Goal: Task Accomplishment & Management: Use online tool/utility

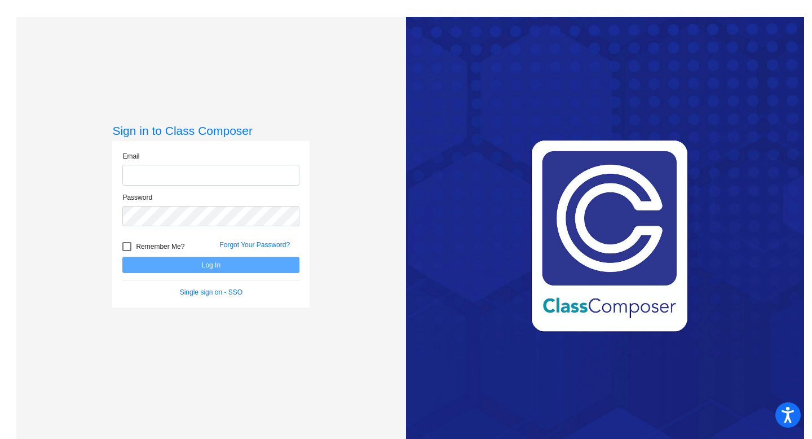
type input "aknowles@lasd.net"
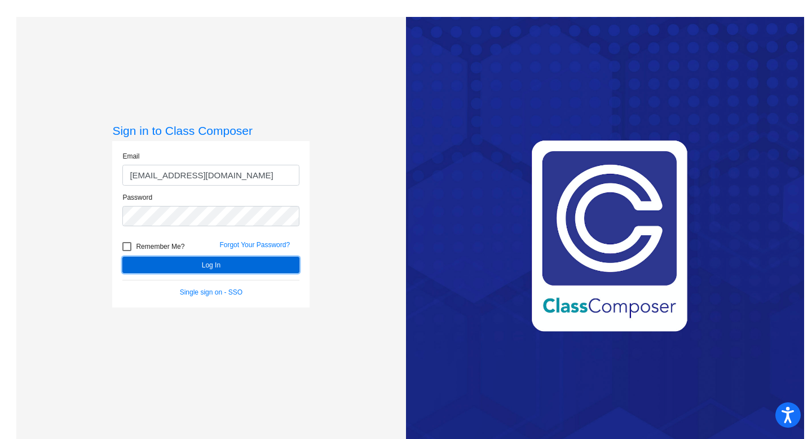
click at [211, 263] on button "Log In" at bounding box center [210, 264] width 177 height 16
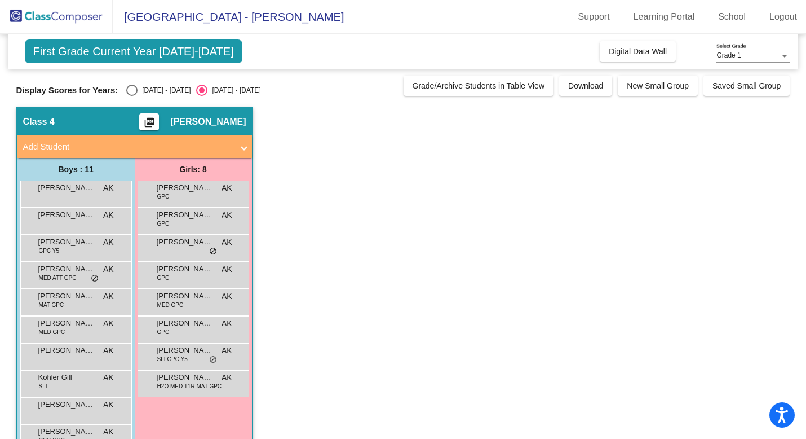
click at [131, 89] on div "Select an option" at bounding box center [131, 90] width 11 height 11
click at [131, 96] on input "2024 - 2025" at bounding box center [131, 96] width 1 height 1
radio input "true"
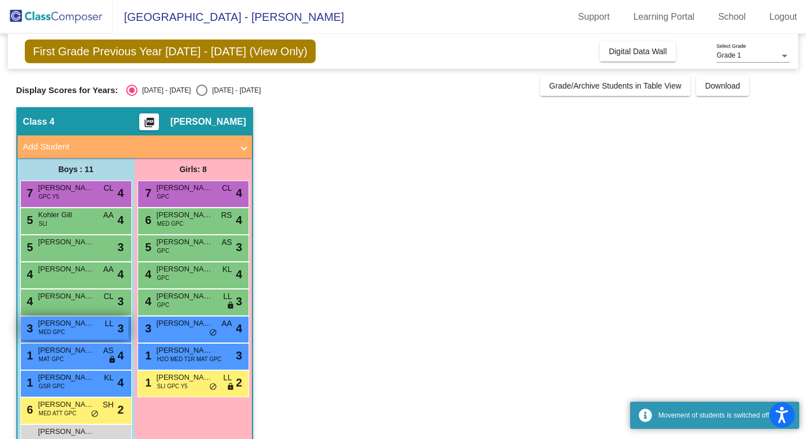
click at [73, 328] on span "Hudson Dykman" at bounding box center [66, 322] width 56 height 11
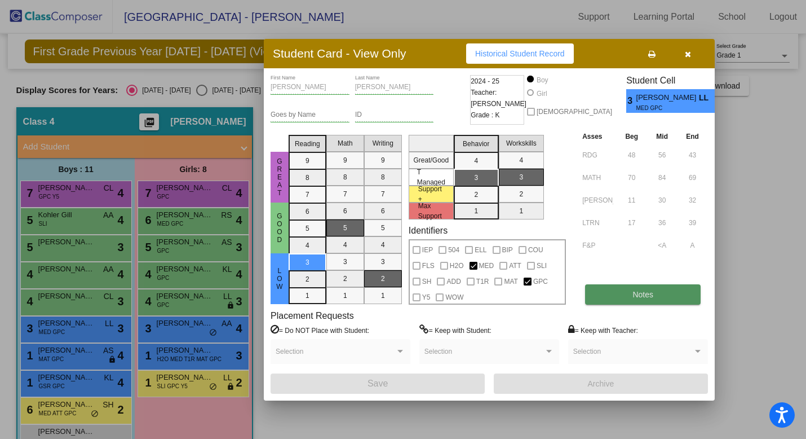
click at [621, 297] on button "Notes" at bounding box center [643, 294] width 116 height 20
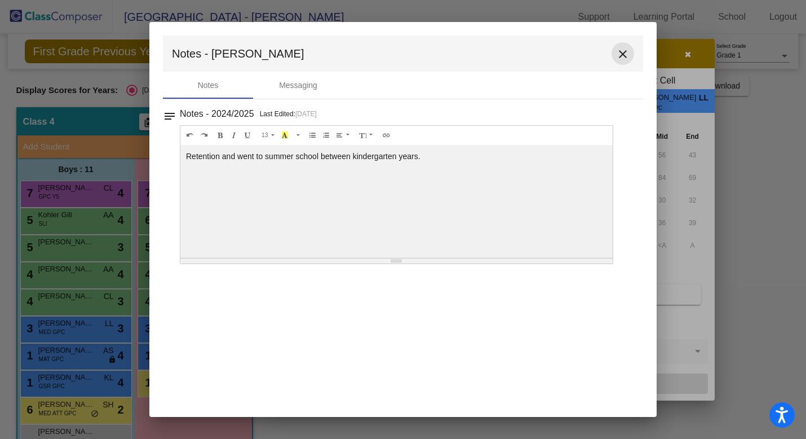
click at [619, 53] on mat-icon "close" at bounding box center [623, 54] width 14 height 14
